Goal: Register for event/course

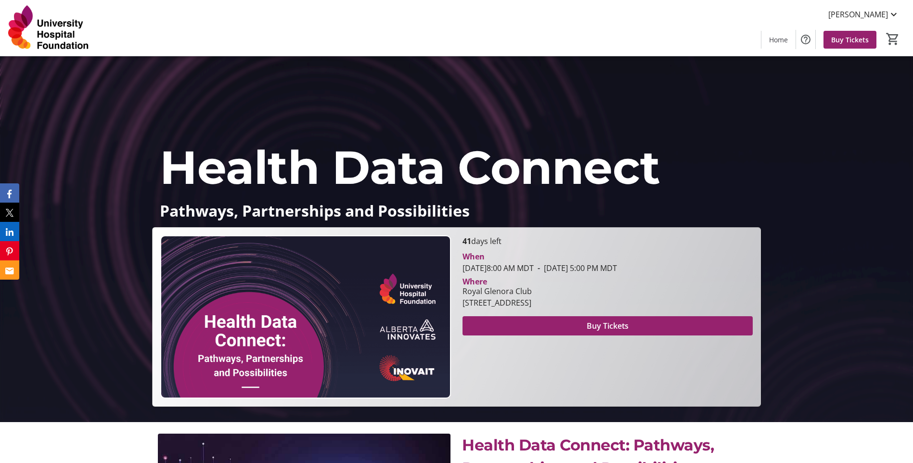
scroll to position [96, 0]
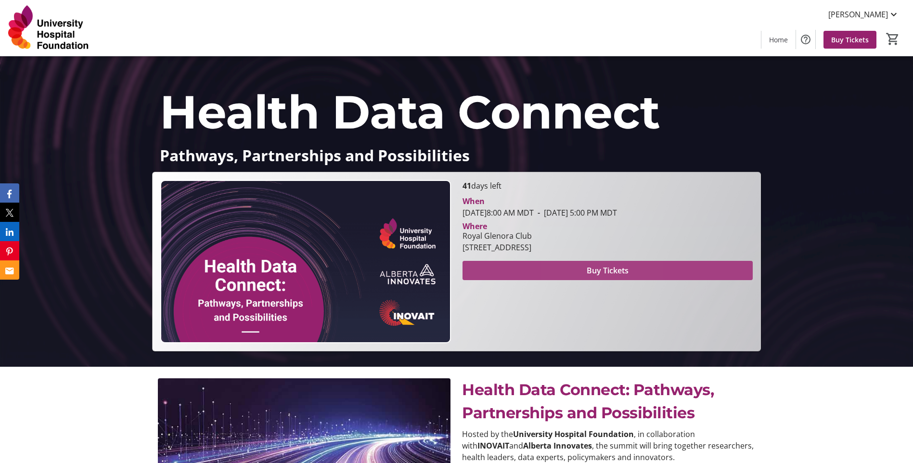
click at [586, 272] on span at bounding box center [608, 270] width 290 height 23
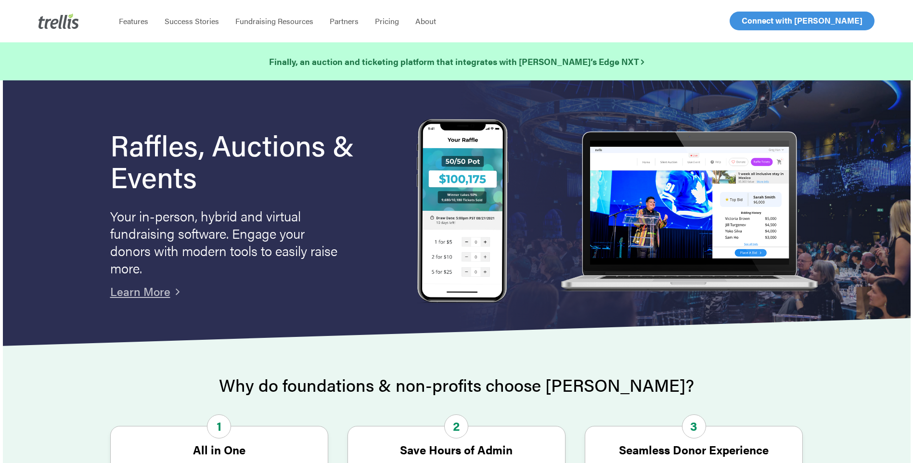
click at [751, 18] on span "Log In" at bounding box center [752, 21] width 23 height 12
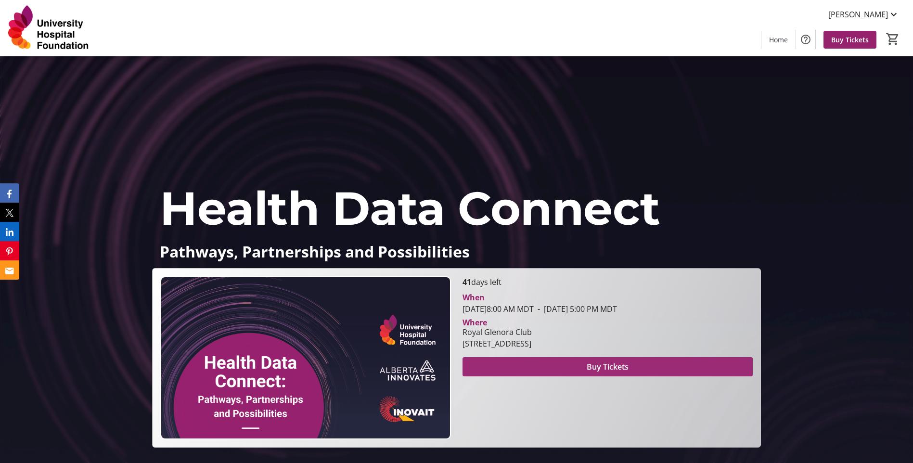
click at [610, 365] on span "Buy Tickets" at bounding box center [608, 367] width 42 height 12
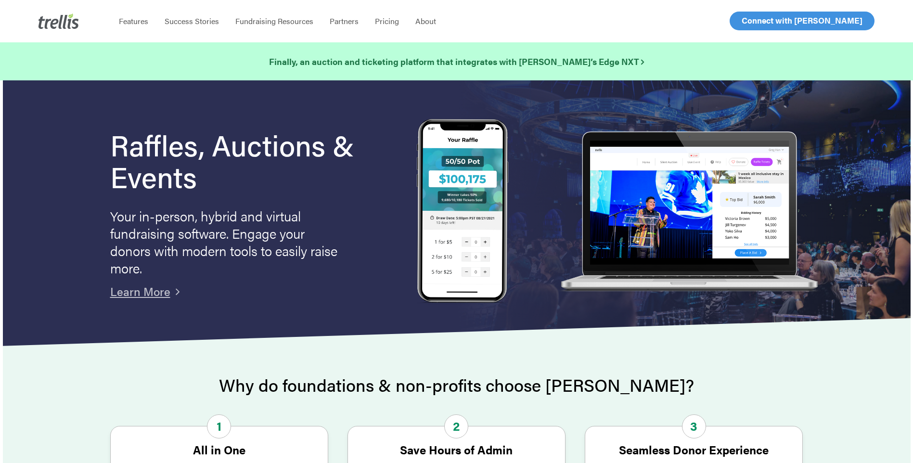
click at [753, 20] on span "Log In" at bounding box center [752, 21] width 23 height 12
